Goal: Transaction & Acquisition: Download file/media

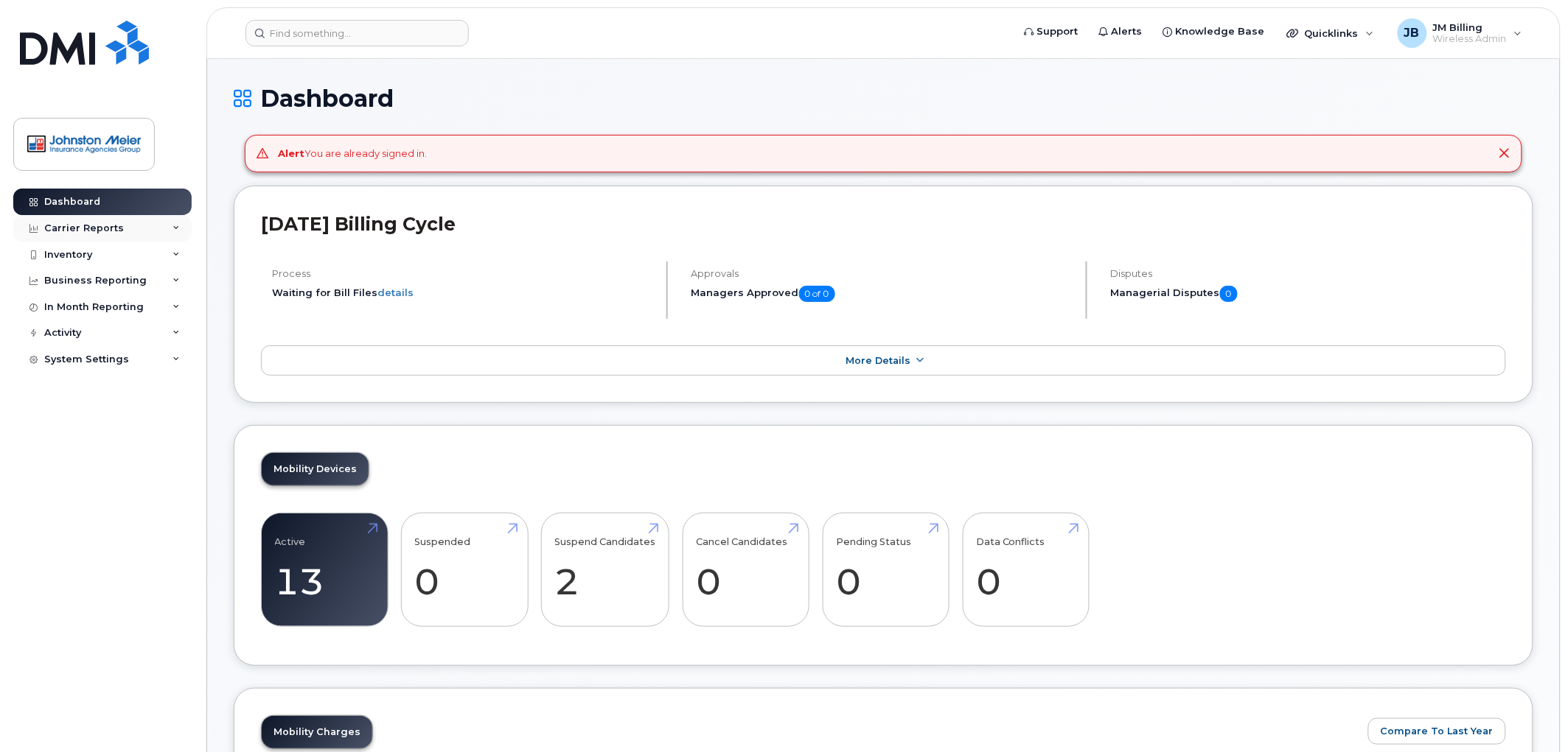
click at [78, 225] on div "Carrier Reports" at bounding box center [83, 228] width 79 height 12
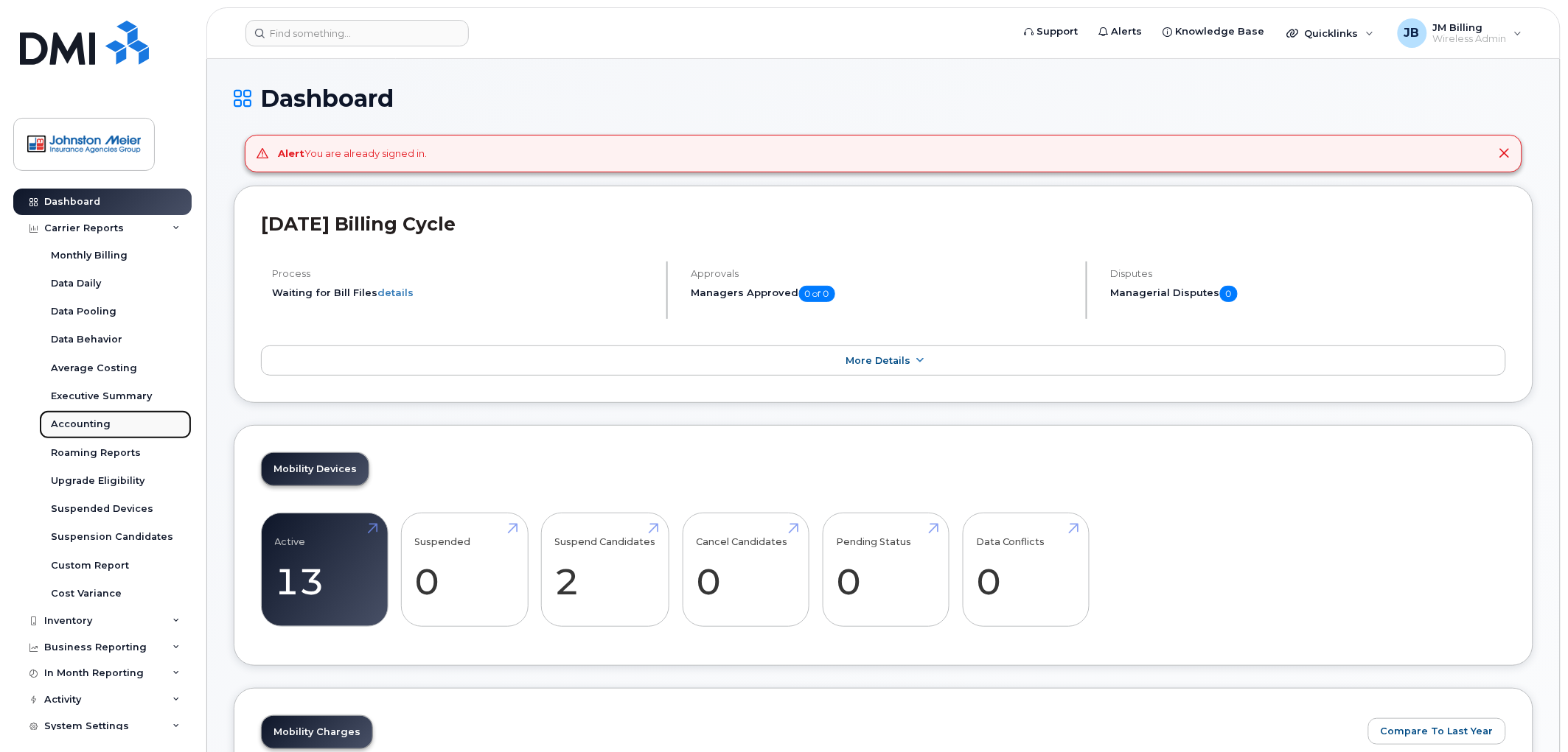
click at [86, 430] on div "Accounting" at bounding box center [80, 424] width 59 height 13
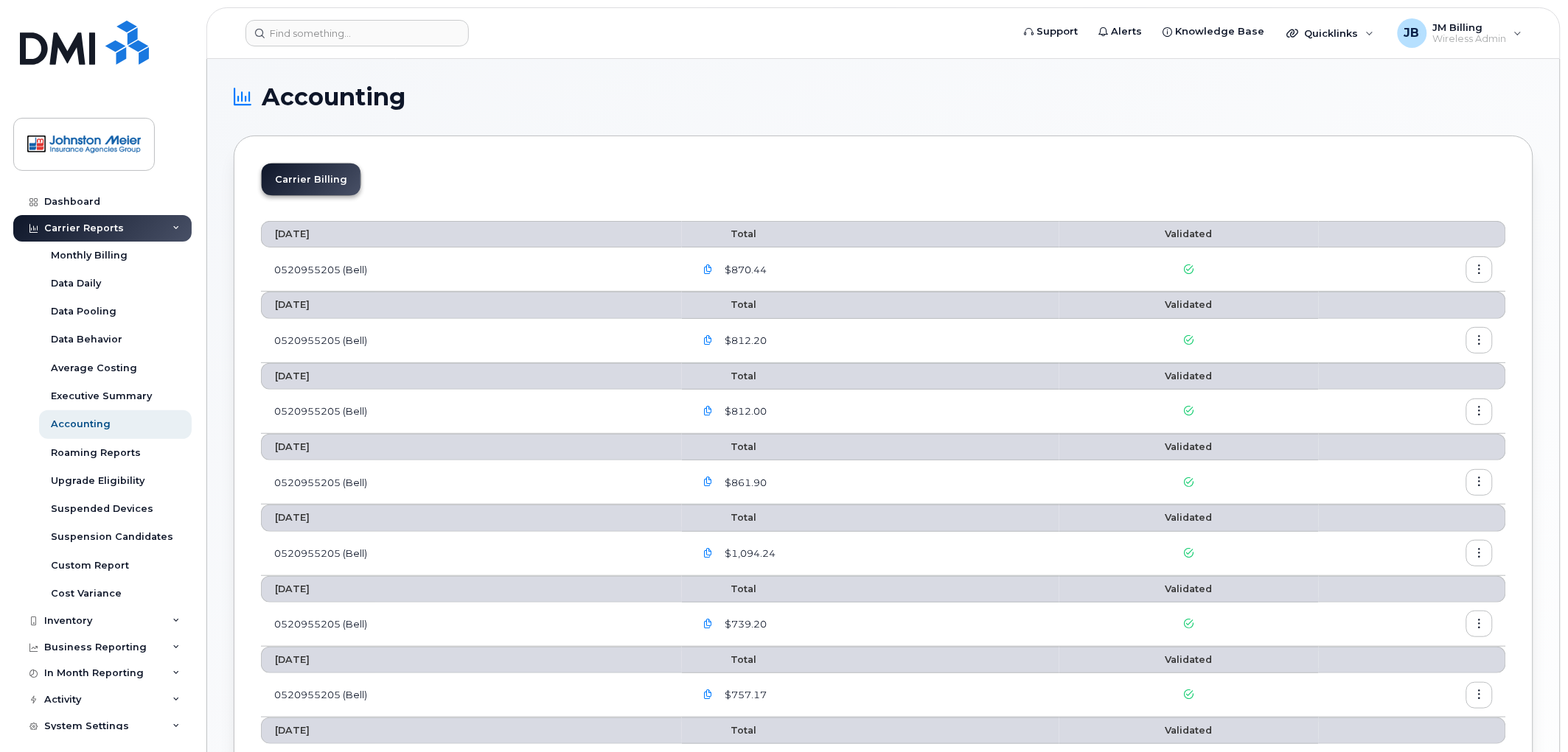
click at [719, 266] on button "button" at bounding box center [708, 269] width 26 height 26
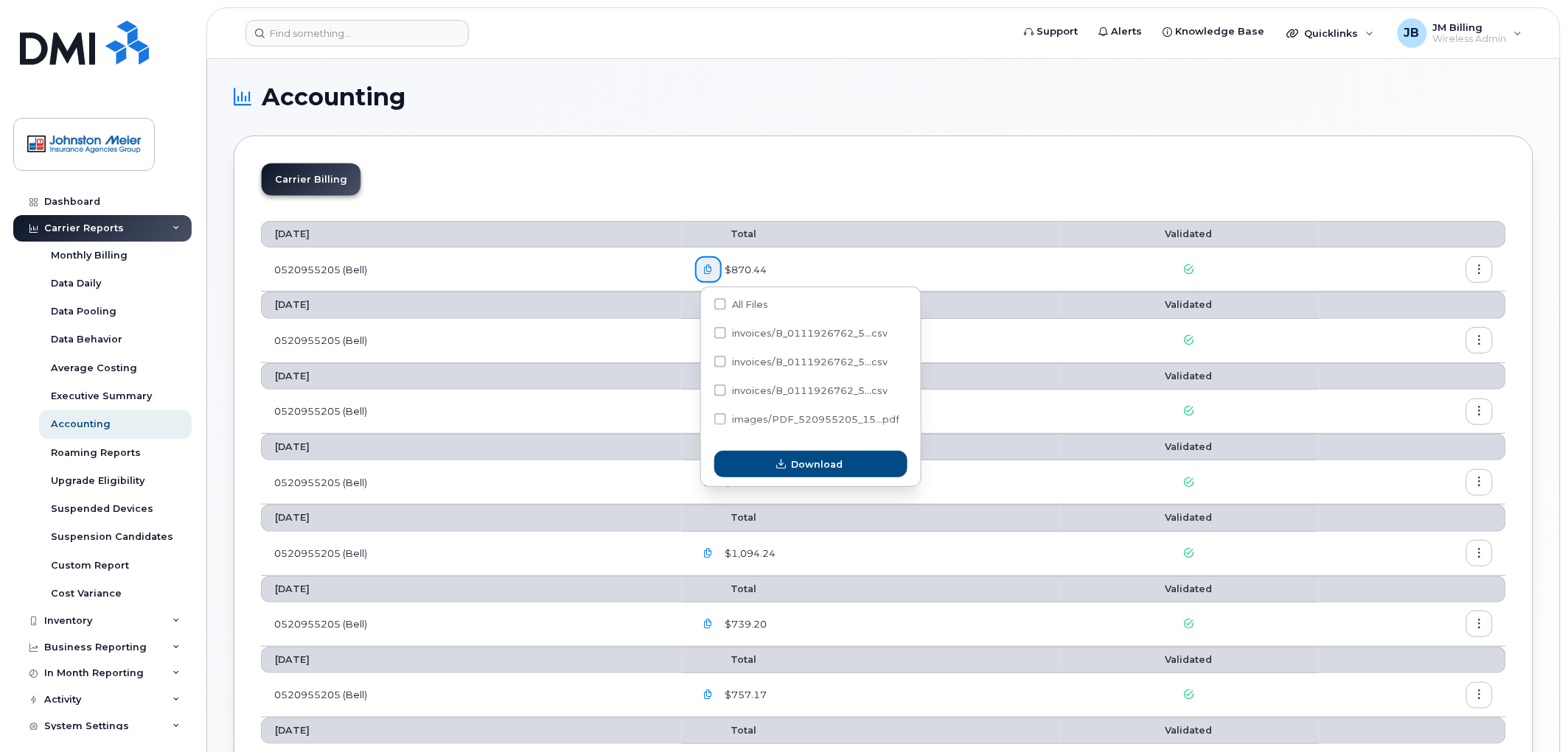
click at [1488, 272] on button "button" at bounding box center [1479, 269] width 26 height 26
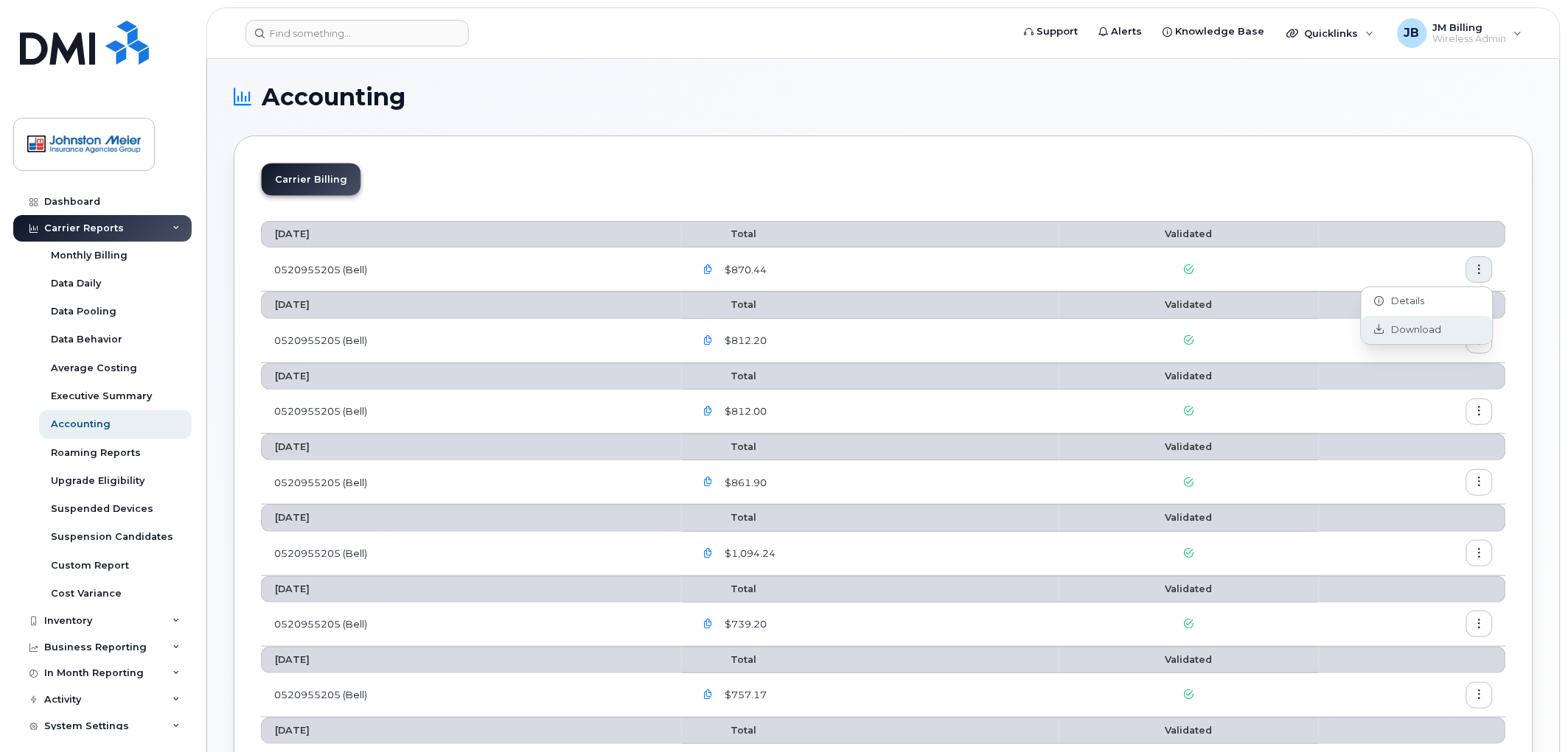
click at [1418, 326] on span "Download" at bounding box center [1413, 329] width 58 height 13
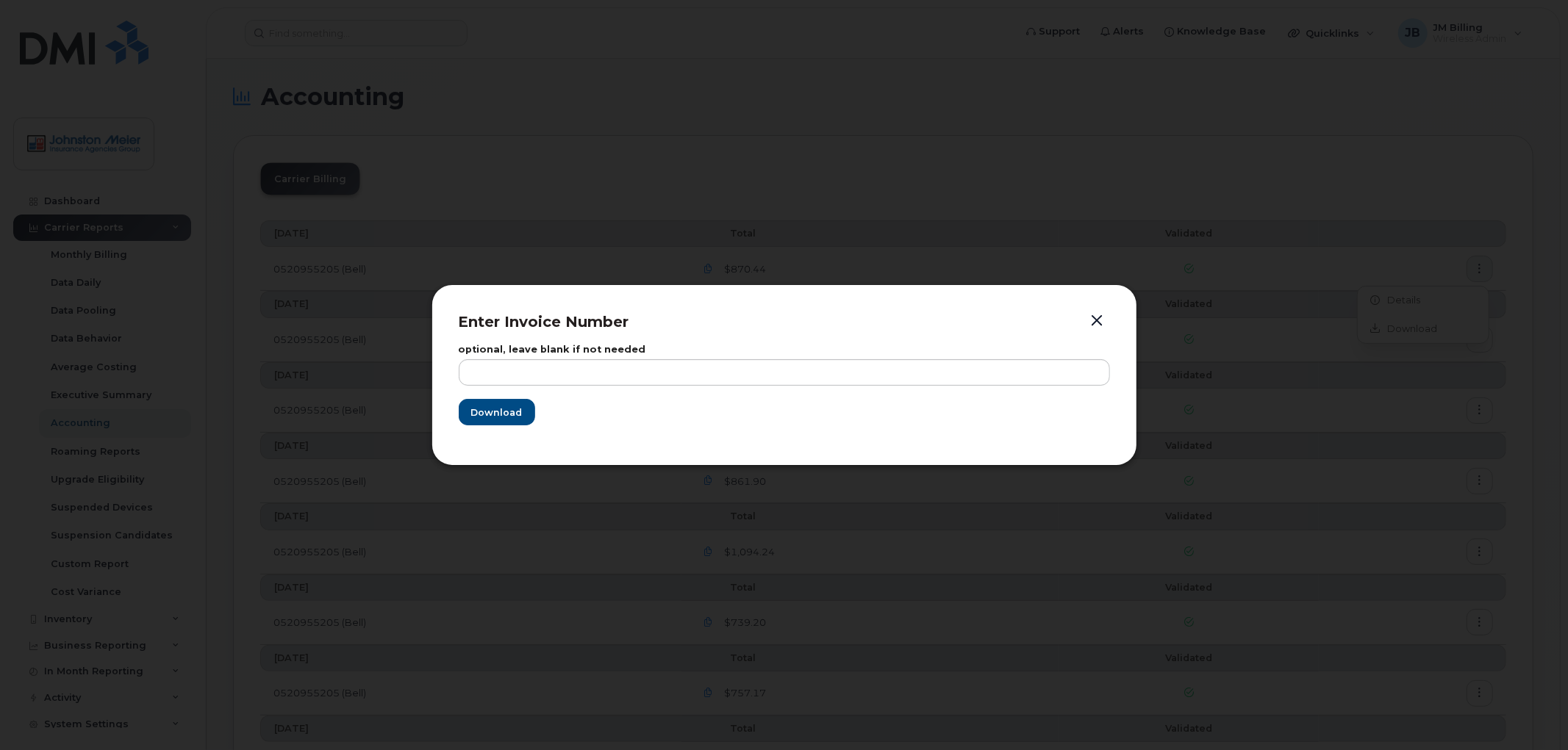
click at [1096, 315] on button "button" at bounding box center [1097, 321] width 22 height 21
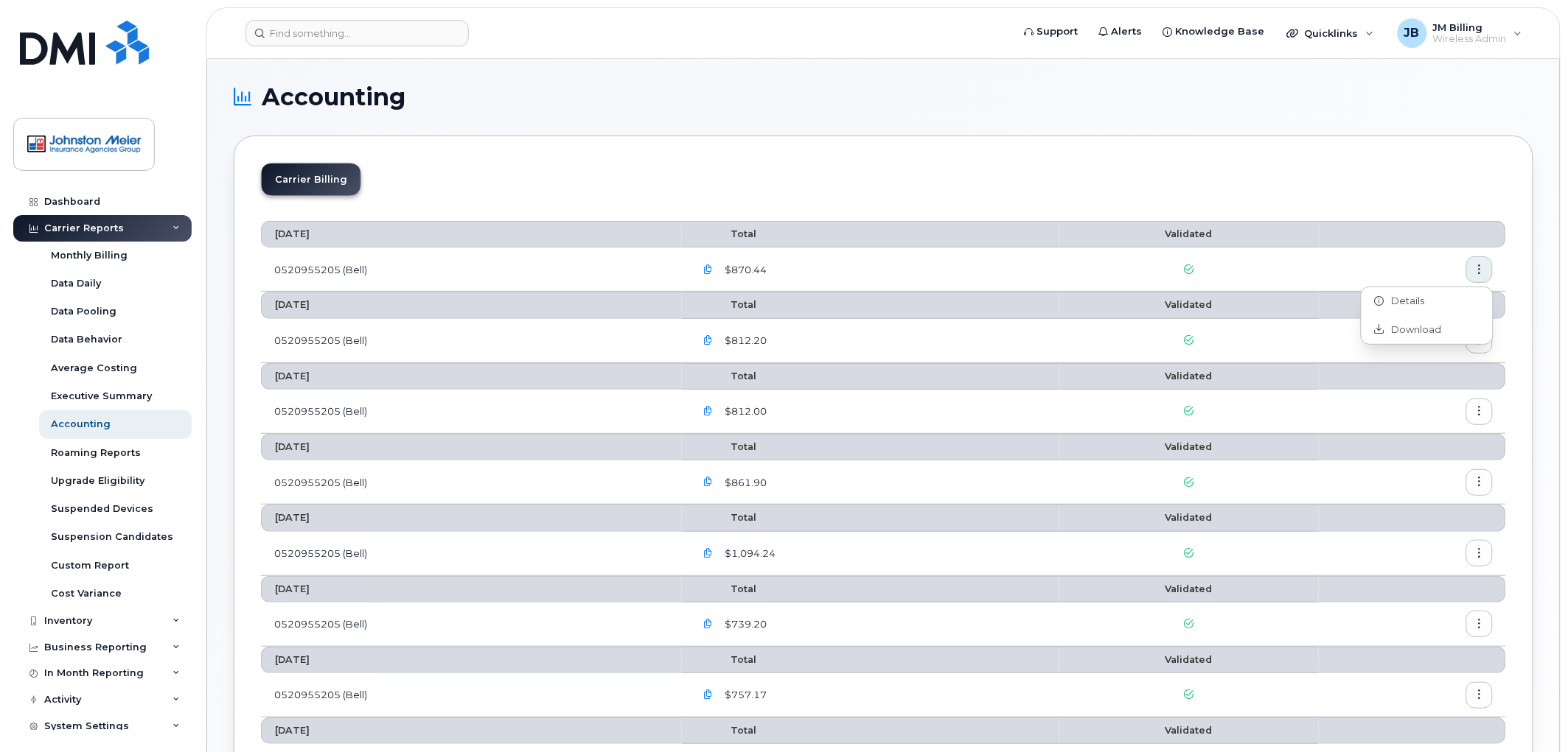
click at [714, 266] on icon "button" at bounding box center [708, 270] width 9 height 9
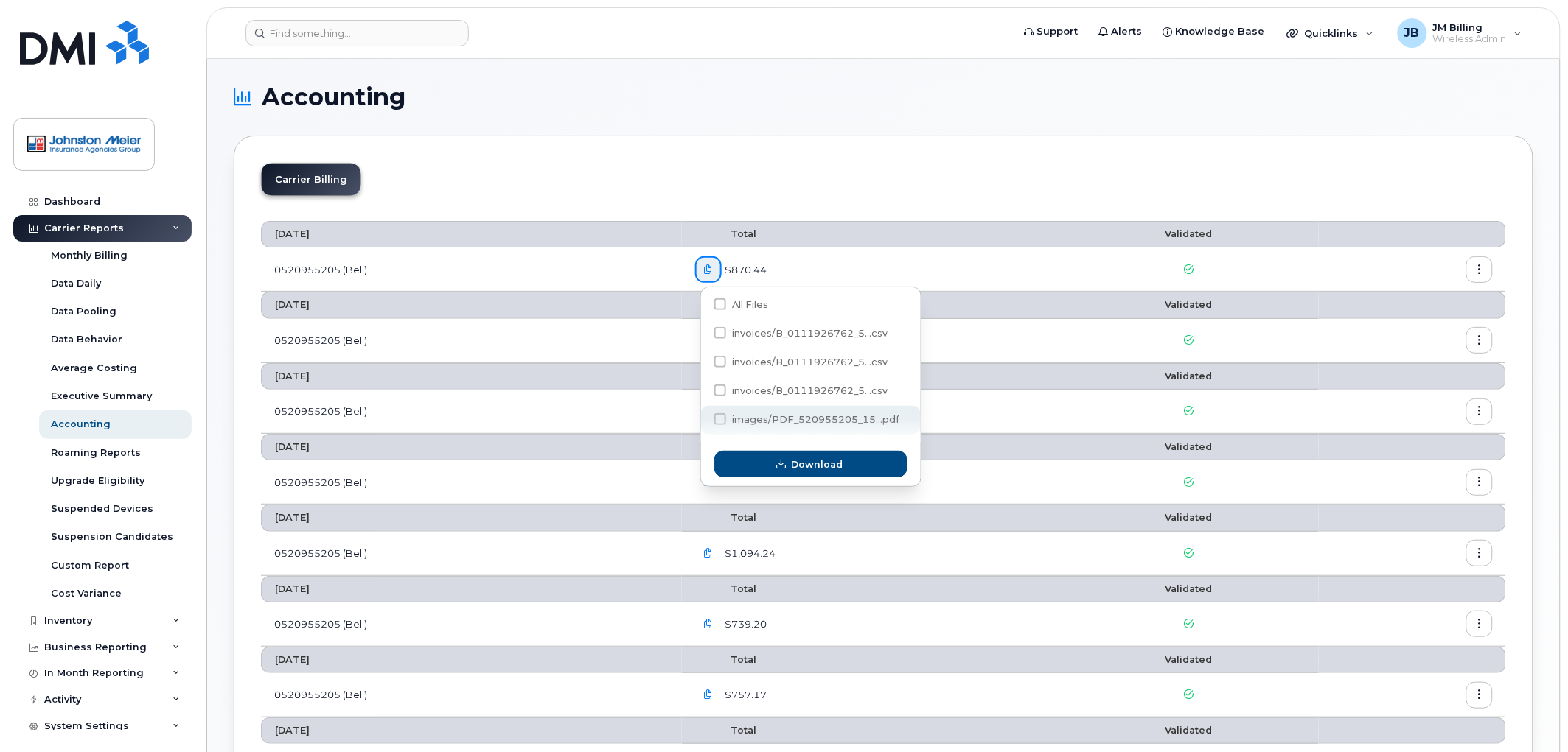
click at [720, 420] on span at bounding box center [720, 419] width 12 height 12
click at [704, 420] on input "images/PDF_520955205_15...pdf" at bounding box center [701, 420] width 8 height 8
checkbox input "true"
click at [782, 467] on icon "button" at bounding box center [782, 464] width 9 height 9
